Goal: Information Seeking & Learning: Learn about a topic

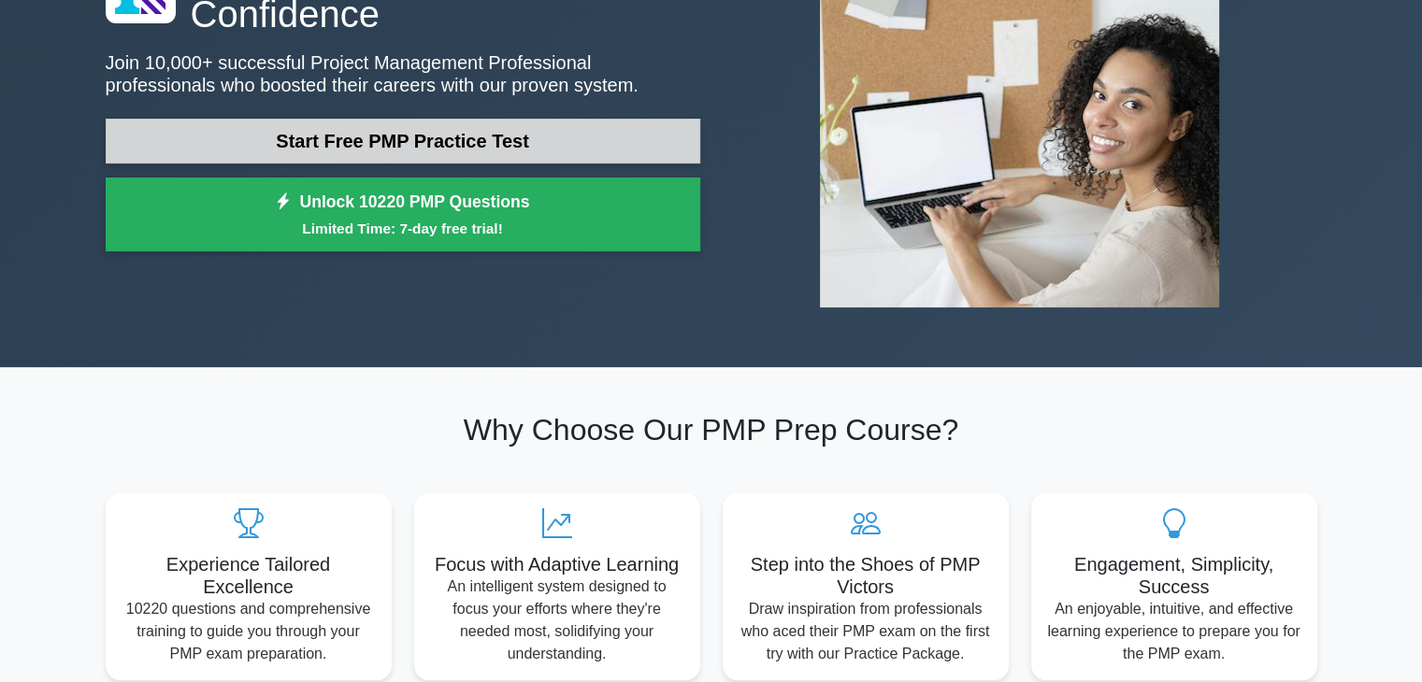
click at [325, 139] on link "Start Free PMP Practice Test" at bounding box center [403, 141] width 595 height 45
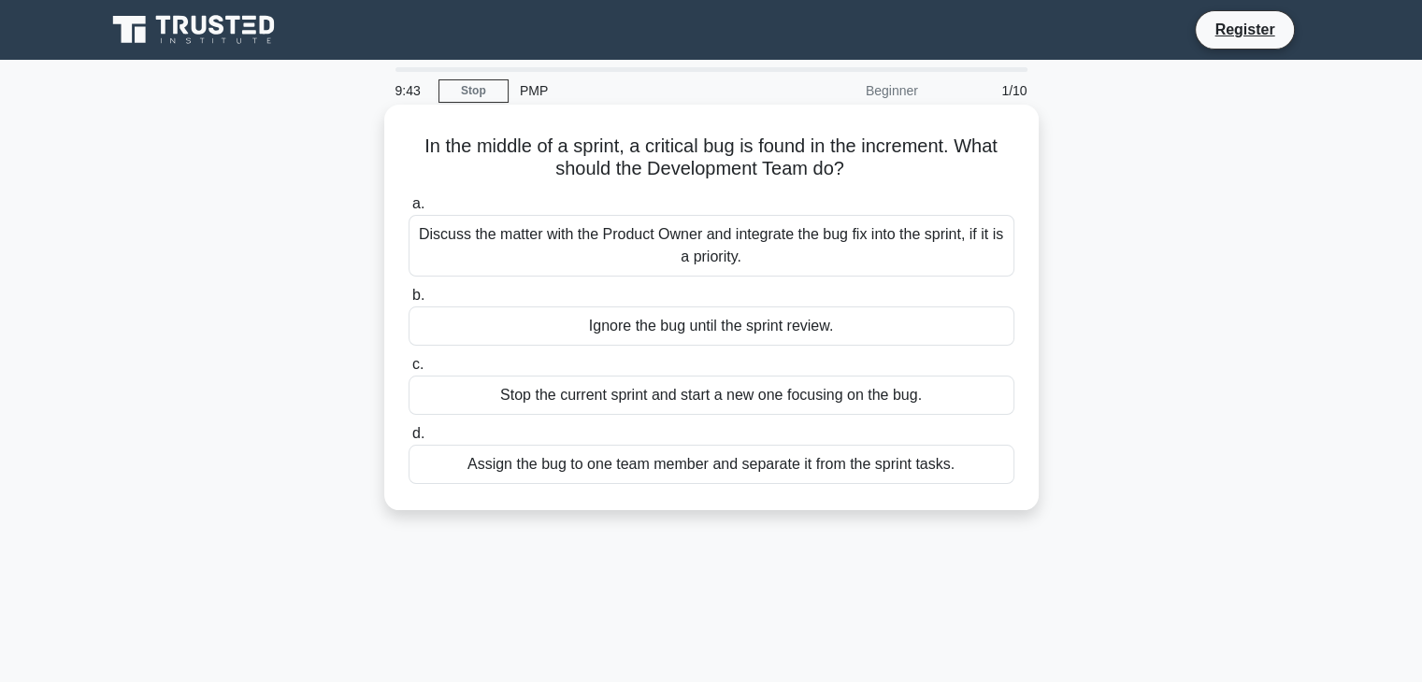
click at [699, 225] on div "Discuss the matter with the Product Owner and integrate the bug fix into the sp…" at bounding box center [711, 246] width 606 height 62
click at [408, 210] on input "a. Discuss the matter with the Product Owner and integrate the bug fix into the…" at bounding box center [408, 204] width 0 height 12
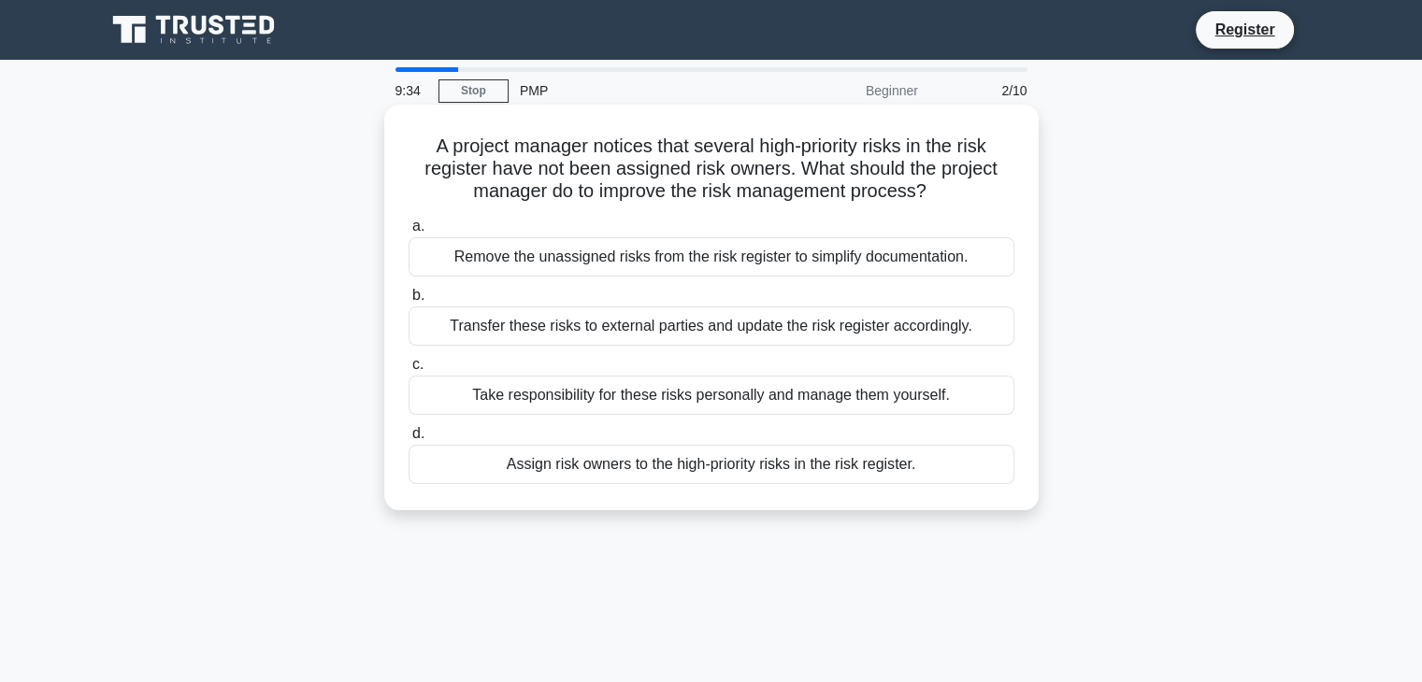
click at [700, 265] on div "Remove the unassigned risks from the risk register to simplify documentation." at bounding box center [711, 256] width 606 height 39
click at [408, 233] on input "a. Remove the unassigned risks from the risk register to simplify documentation." at bounding box center [408, 227] width 0 height 12
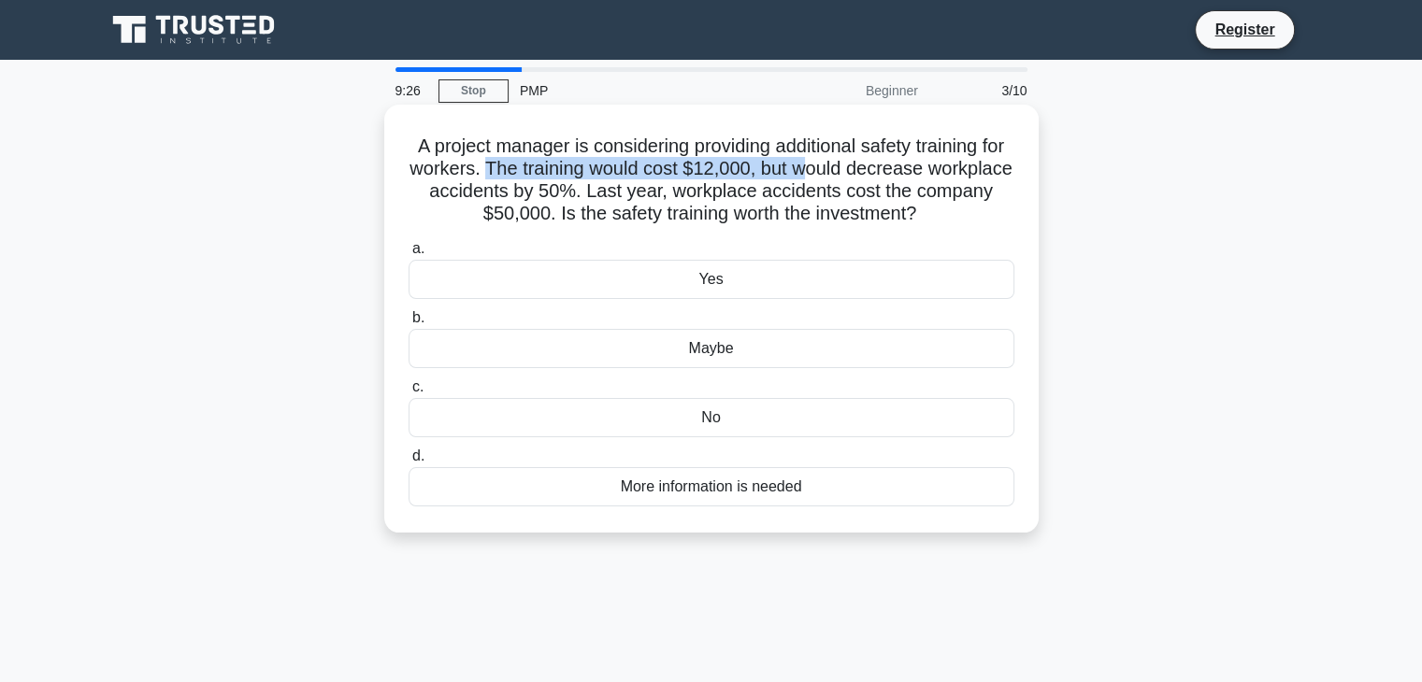
drag, startPoint x: 546, startPoint y: 171, endPoint x: 873, endPoint y: 165, distance: 327.2
click at [873, 165] on h5 "A project manager is considering providing additional safety training for worke…" at bounding box center [711, 181] width 609 height 92
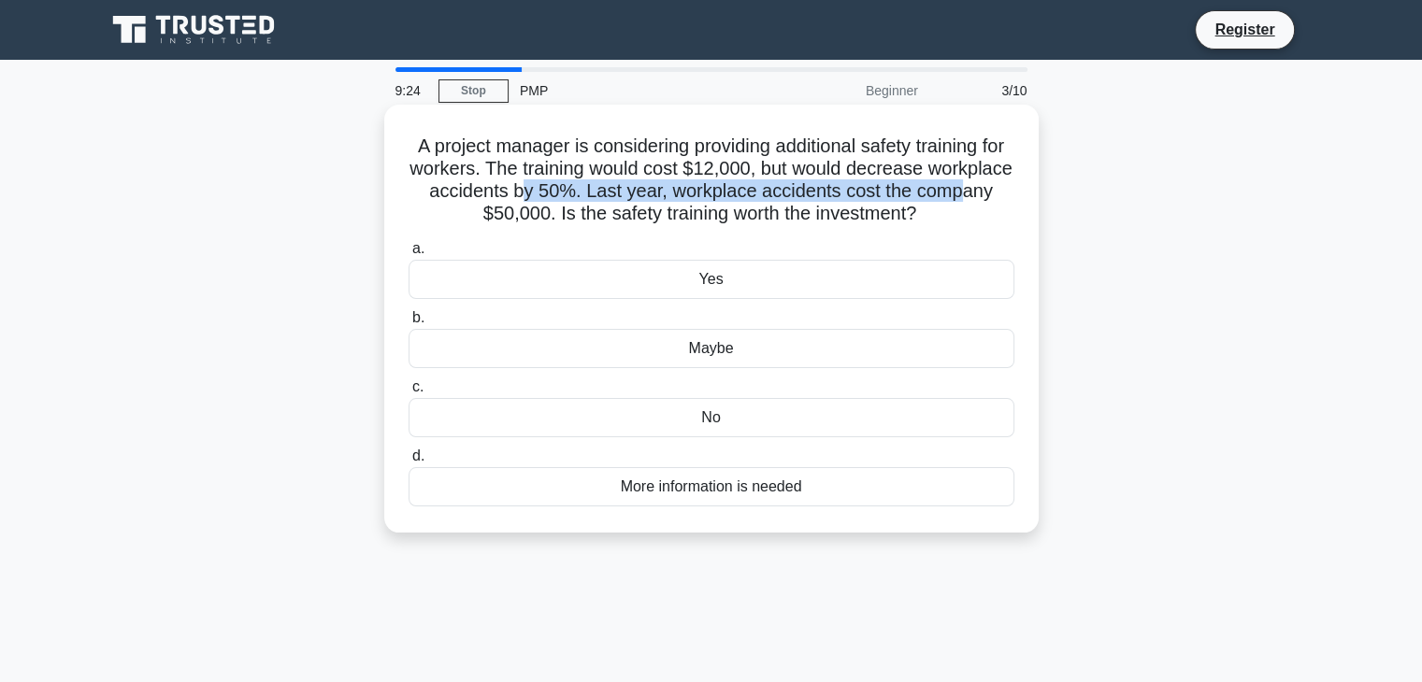
drag, startPoint x: 481, startPoint y: 210, endPoint x: 615, endPoint y: 198, distance: 134.2
click at [615, 198] on h5 "A project manager is considering providing additional safety training for worke…" at bounding box center [711, 181] width 609 height 92
click at [719, 196] on h5 "A project manager is considering providing additional safety training for worke…" at bounding box center [711, 181] width 609 height 92
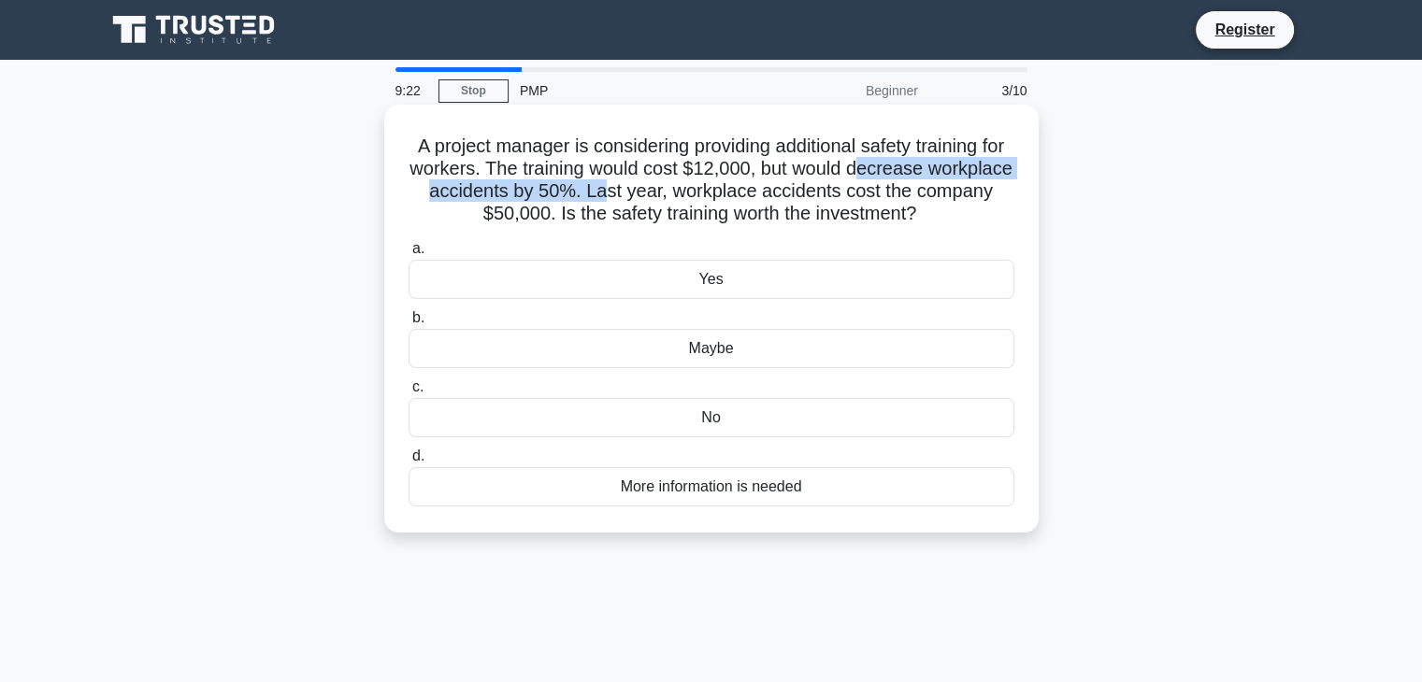
drag, startPoint x: 694, startPoint y: 190, endPoint x: 924, endPoint y: 177, distance: 230.3
click at [924, 177] on h5 "A project manager is considering providing additional safety training for worke…" at bounding box center [711, 181] width 609 height 92
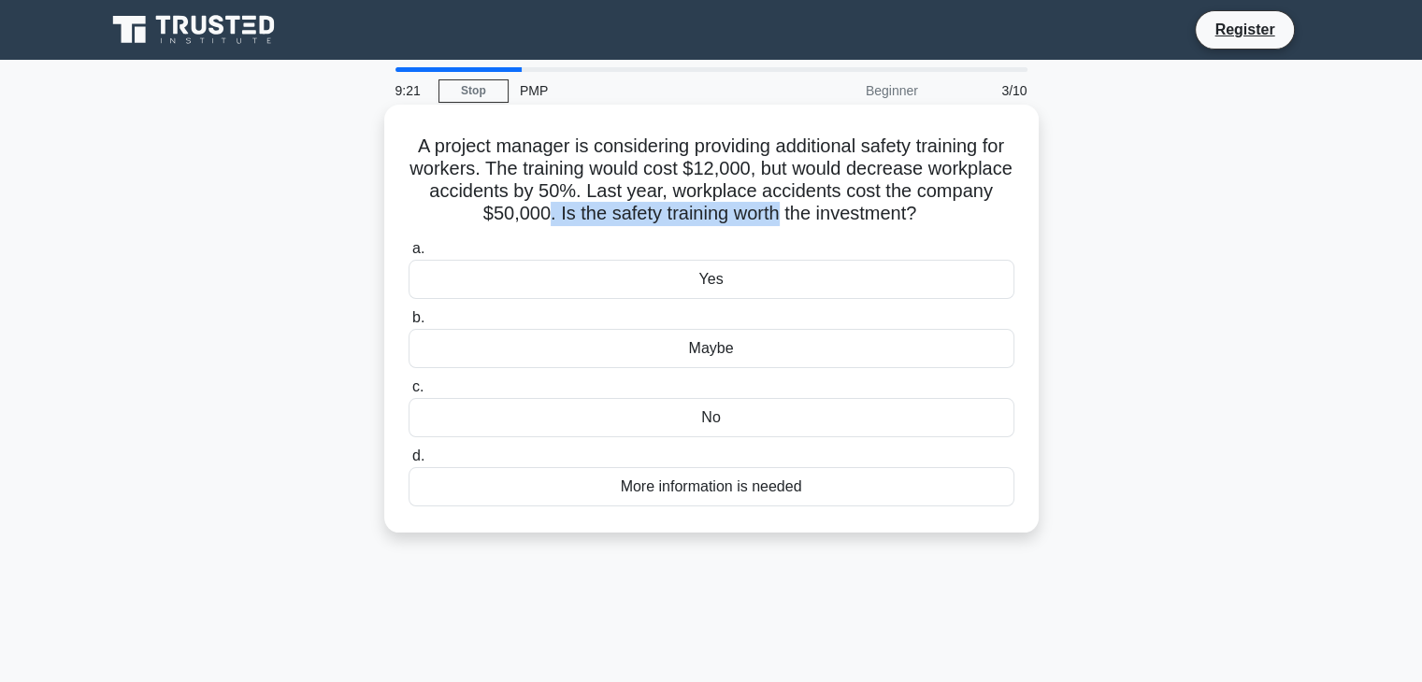
drag, startPoint x: 584, startPoint y: 222, endPoint x: 822, endPoint y: 212, distance: 237.6
click at [822, 212] on h5 "A project manager is considering providing additional safety training for worke…" at bounding box center [711, 181] width 609 height 92
click at [733, 289] on div "Yes" at bounding box center [711, 279] width 606 height 39
click at [408, 255] on input "a. Yes" at bounding box center [408, 249] width 0 height 12
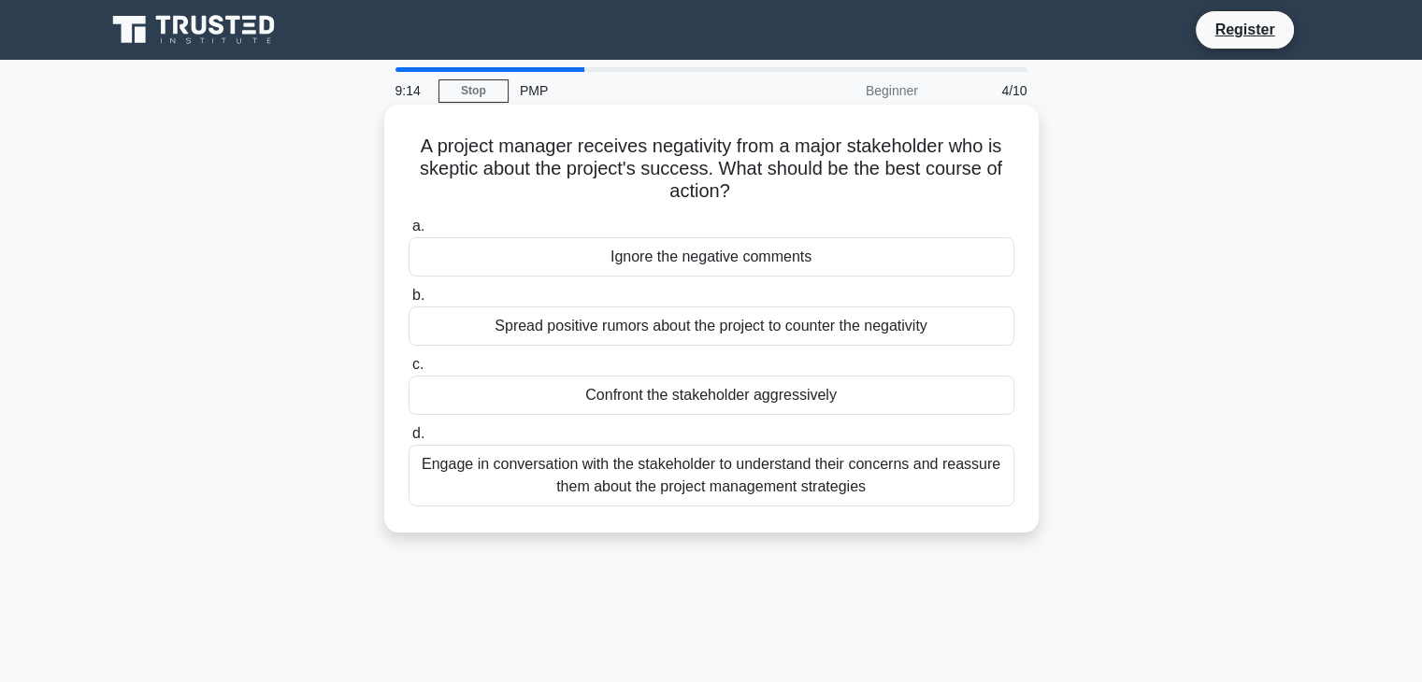
click at [669, 391] on div "Confront the stakeholder aggressively" at bounding box center [711, 395] width 606 height 39
click at [408, 371] on input "c. Confront the stakeholder aggressively" at bounding box center [408, 365] width 0 height 12
